Goal: Task Accomplishment & Management: Manage account settings

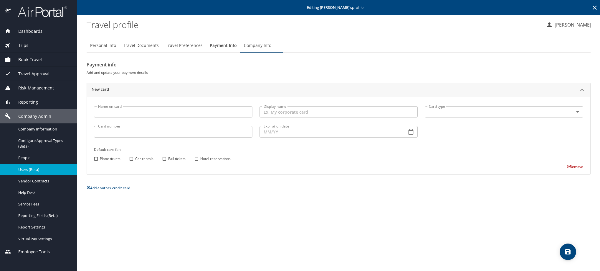
click at [594, 11] on icon at bounding box center [595, 7] width 7 height 7
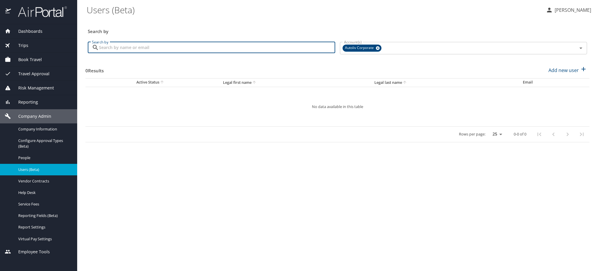
click at [141, 52] on input "Search by" at bounding box center [217, 47] width 236 height 11
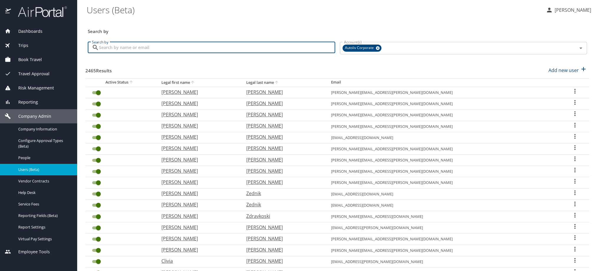
paste input "hugo.garcia@autoliv.com"
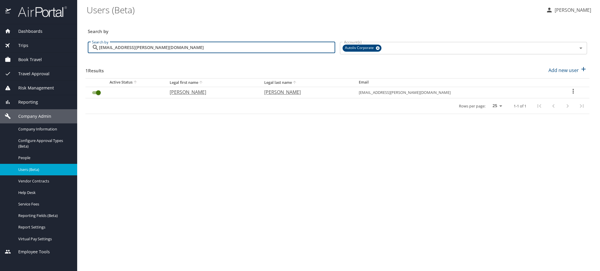
type input "hugo.garcia@autoliv.com"
click at [572, 95] on icon "User Search Table" at bounding box center [573, 91] width 7 height 7
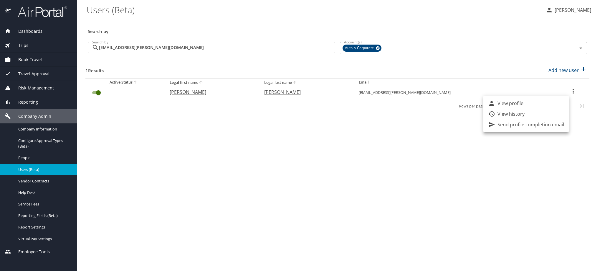
click at [547, 104] on li "View profile" at bounding box center [526, 103] width 85 height 11
select select "US"
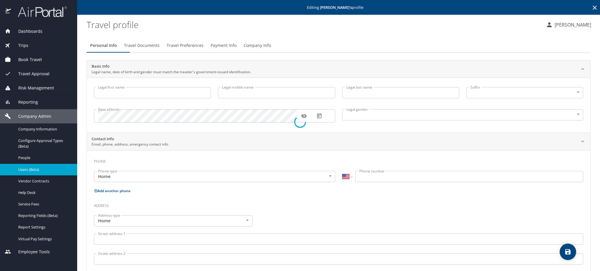
type input "Hugo"
type input "Garcia Garcia"
type input "Male"
type input "Elizabeth"
type input "Garcia"
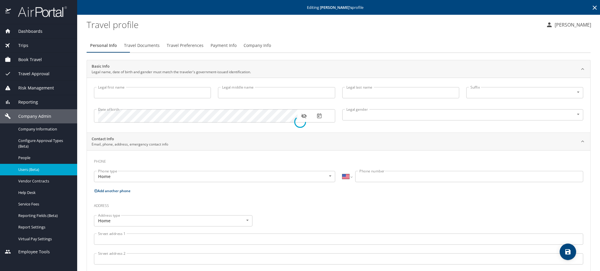
select select "MX"
type input "661 107 8137"
type input "lhiz_garcia@hotmail.com"
select select "MX"
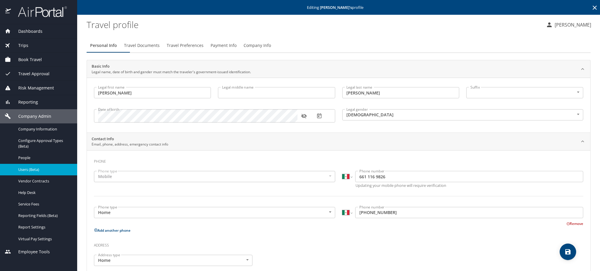
click at [204, 49] on span "Travel Preferences" at bounding box center [185, 45] width 37 height 7
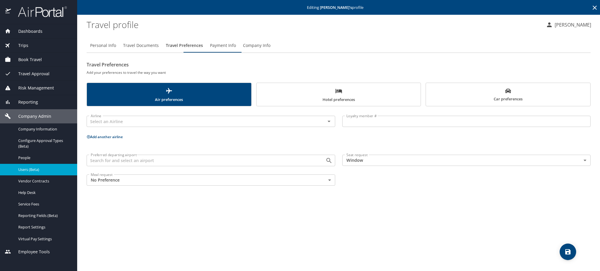
click at [236, 49] on span "Payment Info" at bounding box center [223, 45] width 26 height 7
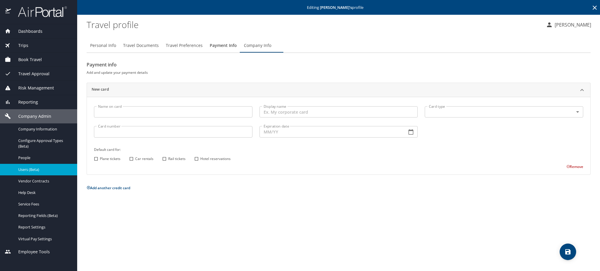
click at [98, 49] on span "Personal Info" at bounding box center [103, 45] width 26 height 7
select select "MX"
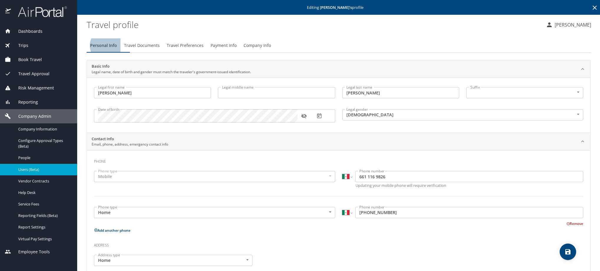
click at [592, 10] on icon at bounding box center [595, 7] width 7 height 7
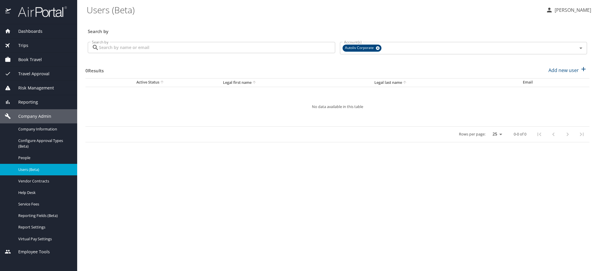
click at [243, 53] on input "Search by" at bounding box center [217, 47] width 236 height 11
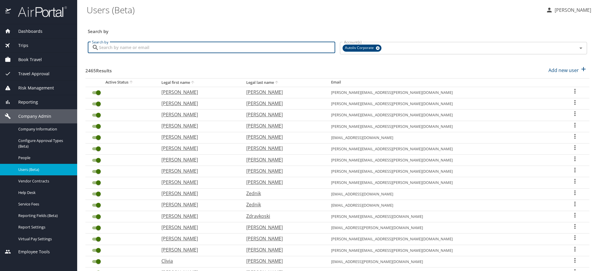
paste input "jesus-g.gonzalez@autoliv.com"
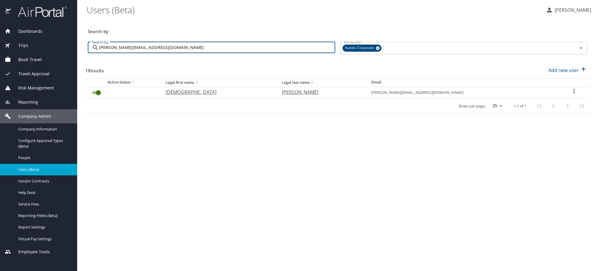
type input "jesus-g.gonzalez@autoliv.com"
click at [571, 95] on icon "User Search Table" at bounding box center [574, 91] width 7 height 7
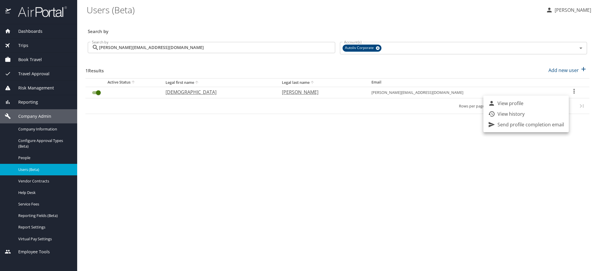
click at [553, 104] on li "View profile" at bounding box center [526, 103] width 85 height 11
select select "US"
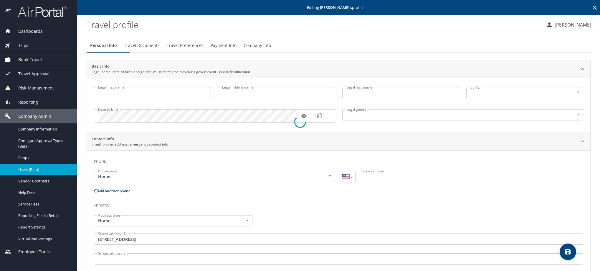
type input "Jesus"
type input "Guadalupe"
type input "Gonzalez Sotelo"
type input "Male"
type input "Laura"
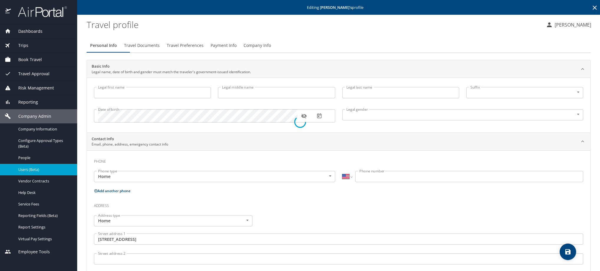
type input "Alvarado"
select select "MX"
type input "868 125 0844"
type input "lcalvarado@edcoatlicue.com.mx"
type input "Mexico"
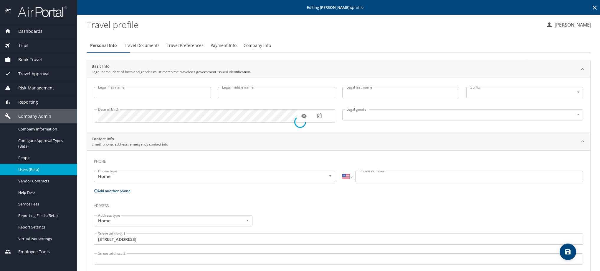
type input "Mexico"
select select "MX"
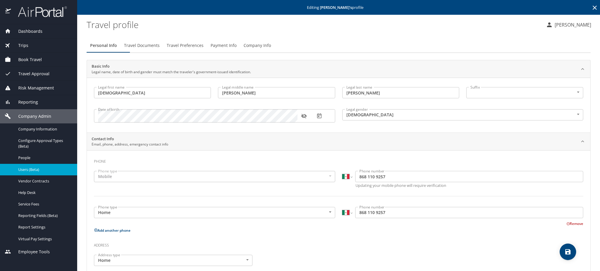
click at [204, 49] on span "Travel Preferences" at bounding box center [185, 45] width 37 height 7
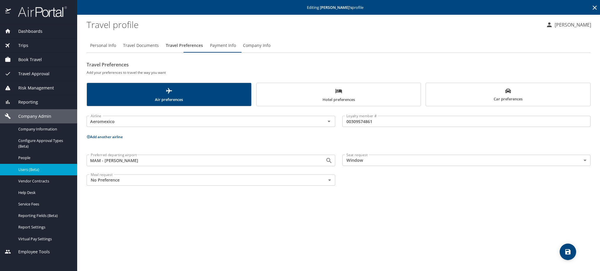
click at [236, 49] on span "Payment Info" at bounding box center [223, 45] width 26 height 7
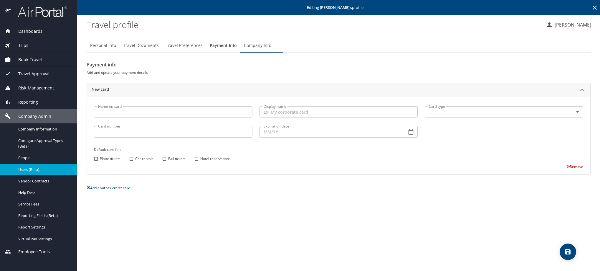
click at [595, 8] on icon at bounding box center [595, 7] width 7 height 7
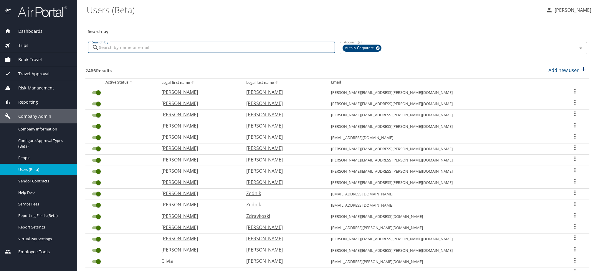
click at [211, 52] on input "Search by" at bounding box center [217, 47] width 236 height 11
paste input "jesus-g.gonzalez@autoliv.com"
type input "jesus-g.gonzalez@autoliv.com"
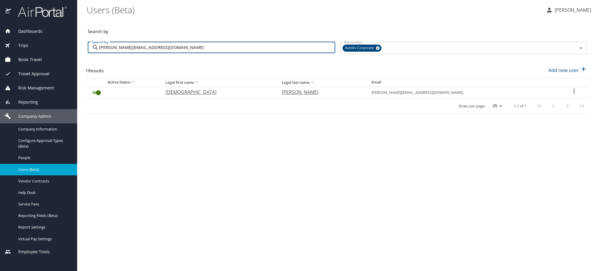
click at [571, 95] on icon "User Search Table" at bounding box center [574, 91] width 7 height 7
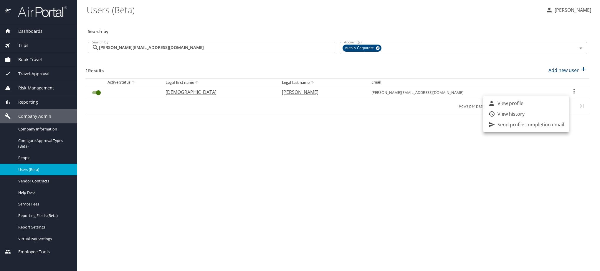
click at [546, 108] on li "View profile" at bounding box center [526, 103] width 85 height 11
select select "US"
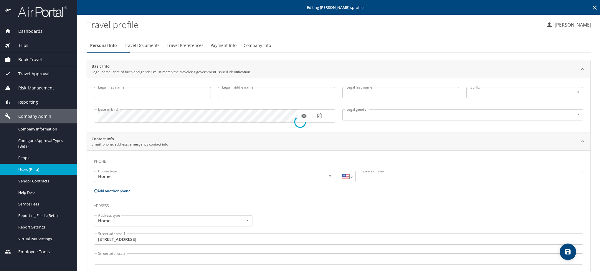
type input "Jesus"
type input "Guadalupe"
type input "Gonzalez Sotelo"
type input "Male"
type input "Laura"
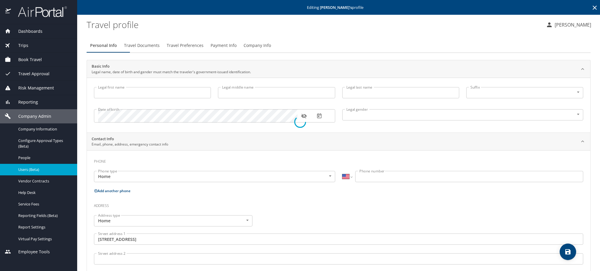
type input "Alvarado"
select select "MX"
type input "868 125 0844"
type input "lcalvarado@edcoatlicue.com.mx"
type input "Mexico"
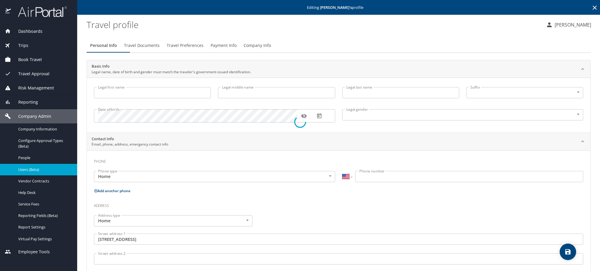
type input "Mexico"
select select "MX"
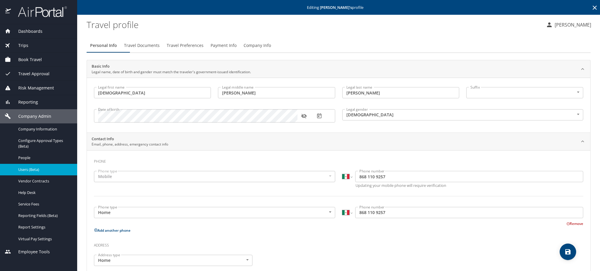
click at [204, 49] on span "Travel Preferences" at bounding box center [185, 45] width 37 height 7
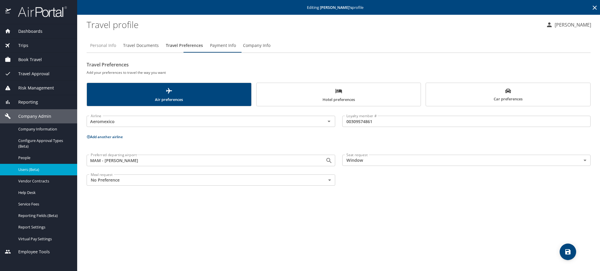
click at [116, 49] on span "Personal Info" at bounding box center [103, 45] width 26 height 7
select select "MX"
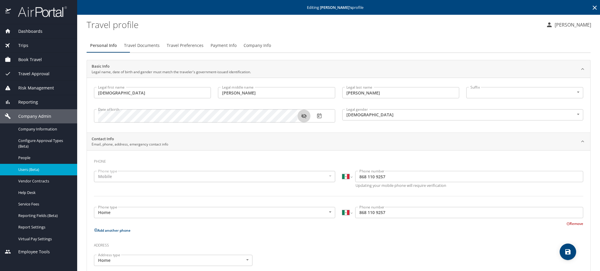
click at [299, 122] on button "button" at bounding box center [304, 115] width 13 height 13
drag, startPoint x: 392, startPoint y: 99, endPoint x: 326, endPoint y: 111, distance: 67.0
click at [326, 111] on div "Legal first name Jesus Legal first name Legal middle name Guadalupe Legal middl…" at bounding box center [338, 105] width 497 height 44
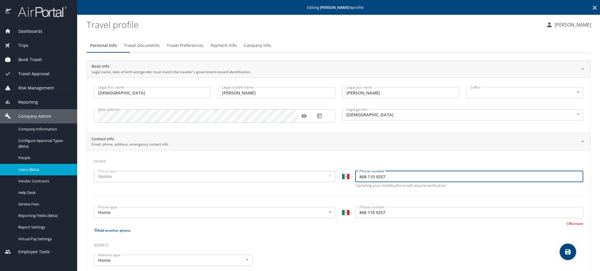
drag, startPoint x: 415, startPoint y: 186, endPoint x: 346, endPoint y: 183, distance: 69.3
click at [346, 182] on div "International Afghanistan Åland Islands Albania Algeria American Samoa Andorra …" at bounding box center [462, 176] width 241 height 11
click at [593, 8] on icon at bounding box center [595, 8] width 4 height 4
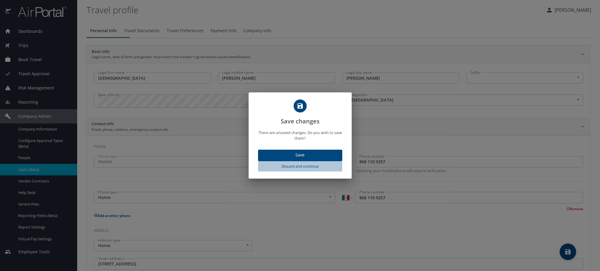
click at [302, 169] on span "Discard and continue" at bounding box center [301, 166] width 80 height 7
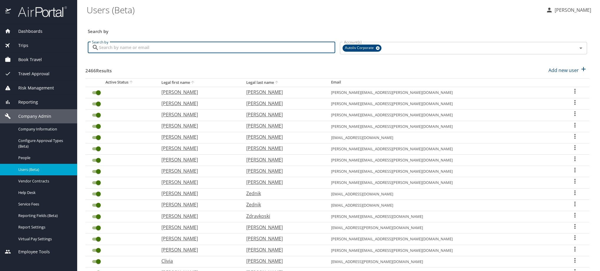
click at [229, 52] on input "Search by" at bounding box center [217, 47] width 236 height 11
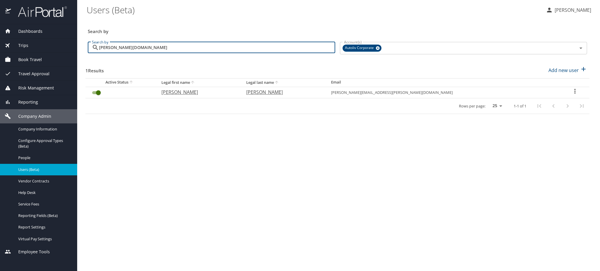
type input "eric.ma"
click at [577, 96] on div "User Search Table" at bounding box center [575, 92] width 19 height 9
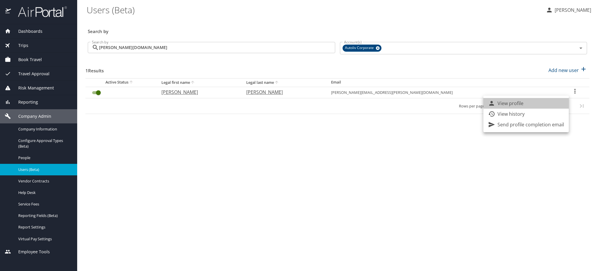
click at [550, 106] on li "View profile" at bounding box center [526, 103] width 85 height 11
select select "US"
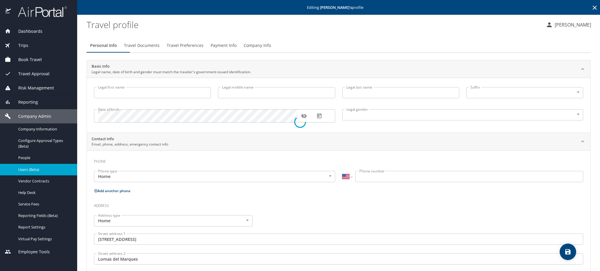
type input "Eric"
type input "Martinez"
type input "Male"
type input "Humberto"
type input "Martinez Cardoso"
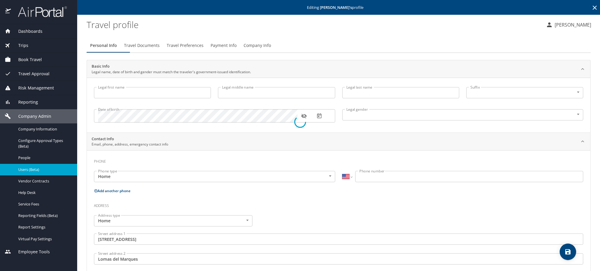
select select "MX"
type input "55 5106 9599"
type input "Mexico"
select select "MX"
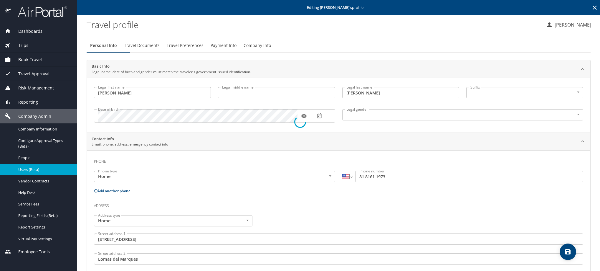
select select "MX"
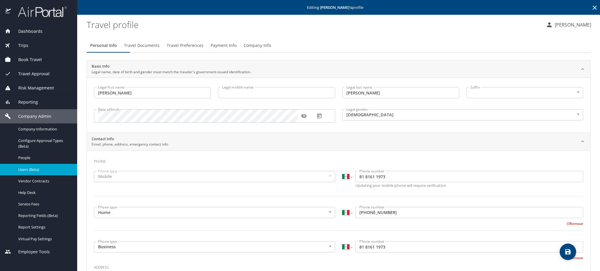
click at [197, 49] on span "Travel Preferences" at bounding box center [185, 45] width 37 height 7
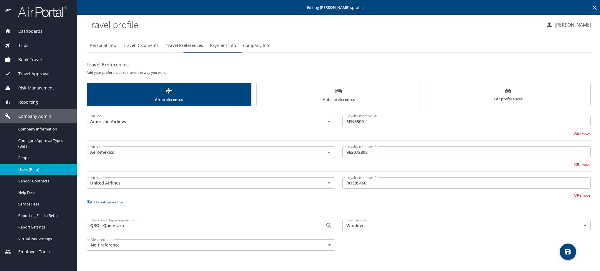
click at [159, 49] on span "Travel Documents" at bounding box center [141, 45] width 36 height 7
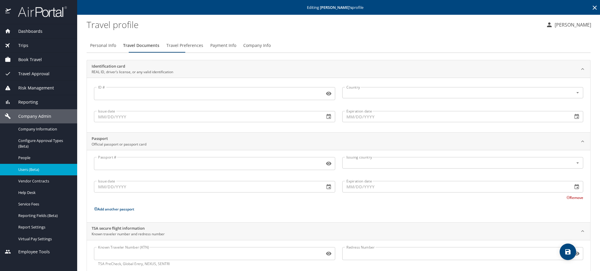
click at [223, 53] on div "Personal Info Travel Documents Travel Preferences Payment Info Company Info" at bounding box center [339, 45] width 504 height 14
click at [203, 49] on span "Travel Preferences" at bounding box center [185, 45] width 37 height 7
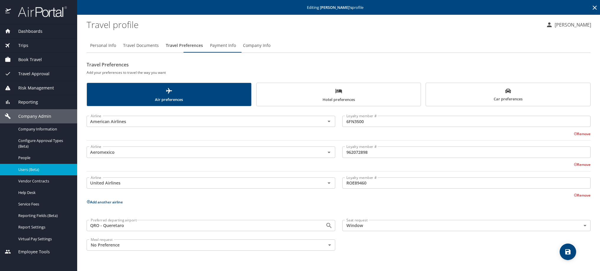
click at [96, 60] on div "Personal Info Travel Documents Travel Preferences Payment Info Company Info Tra…" at bounding box center [339, 145] width 504 height 215
click at [111, 49] on span "Personal Info" at bounding box center [103, 45] width 26 height 7
select select "MX"
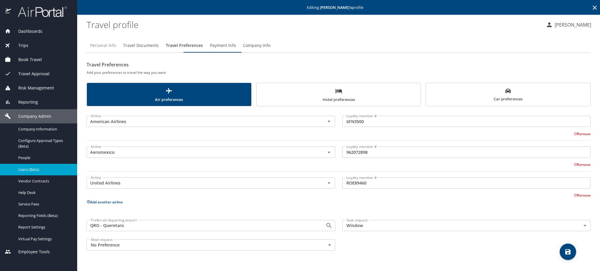
select select "MX"
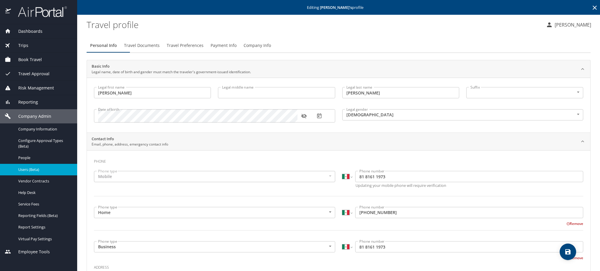
click at [302, 118] on icon "button" at bounding box center [304, 115] width 5 height 5
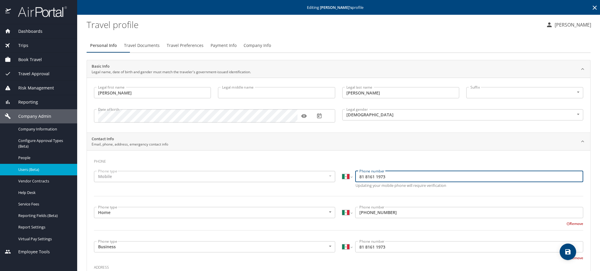
drag, startPoint x: 411, startPoint y: 187, endPoint x: 346, endPoint y: 187, distance: 64.8
click at [346, 182] on div "International Afghanistan Åland Islands Albania Algeria American Samoa Andorra …" at bounding box center [462, 176] width 241 height 11
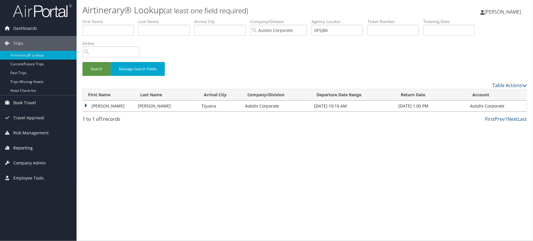
click at [27, 149] on span "Reporting" at bounding box center [22, 147] width 19 height 15
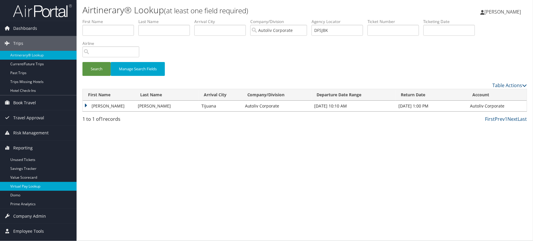
click at [19, 189] on link "Virtual Pay Lookup" at bounding box center [38, 186] width 77 height 9
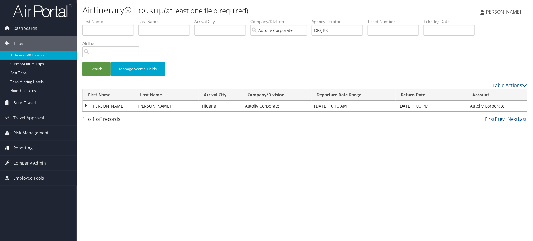
click at [23, 148] on span "Reporting" at bounding box center [22, 147] width 19 height 15
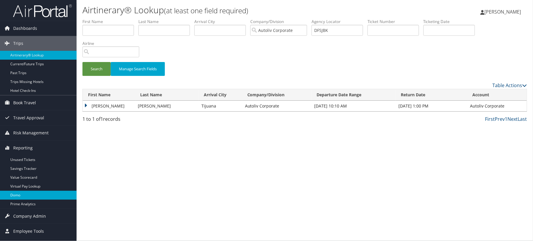
click at [23, 193] on link "Domo" at bounding box center [38, 194] width 77 height 9
